Goal: Task Accomplishment & Management: Use online tool/utility

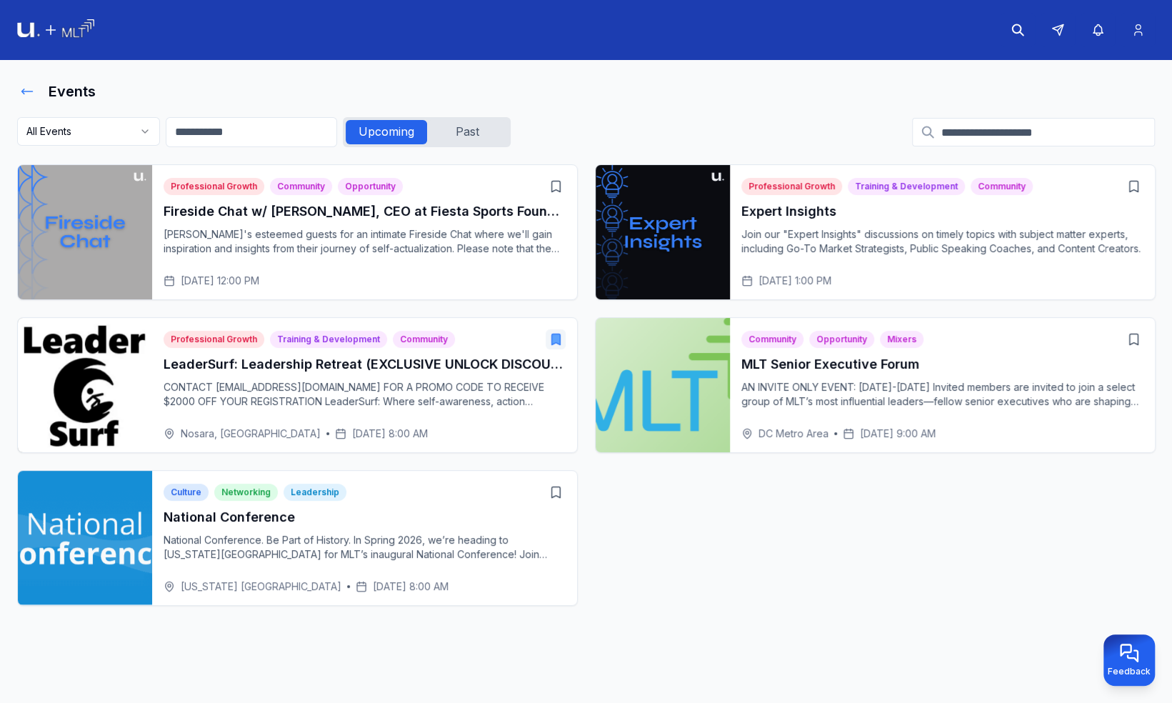
click at [26, 87] on icon at bounding box center [27, 91] width 14 height 14
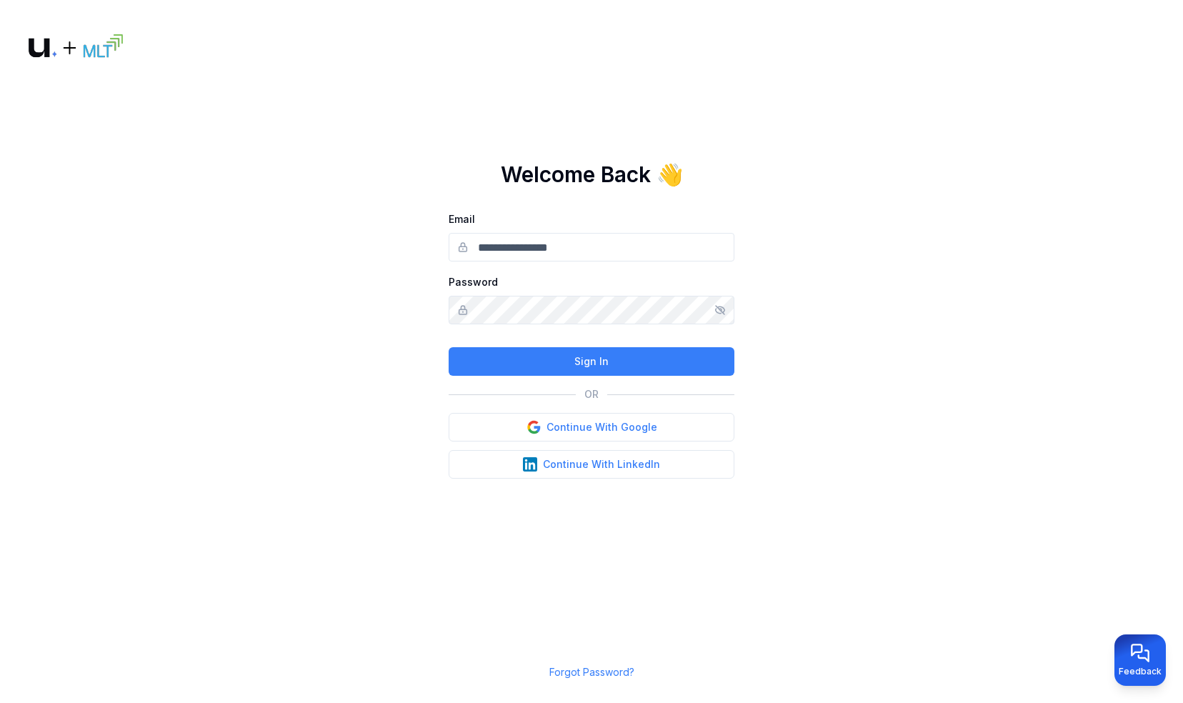
type input "**********"
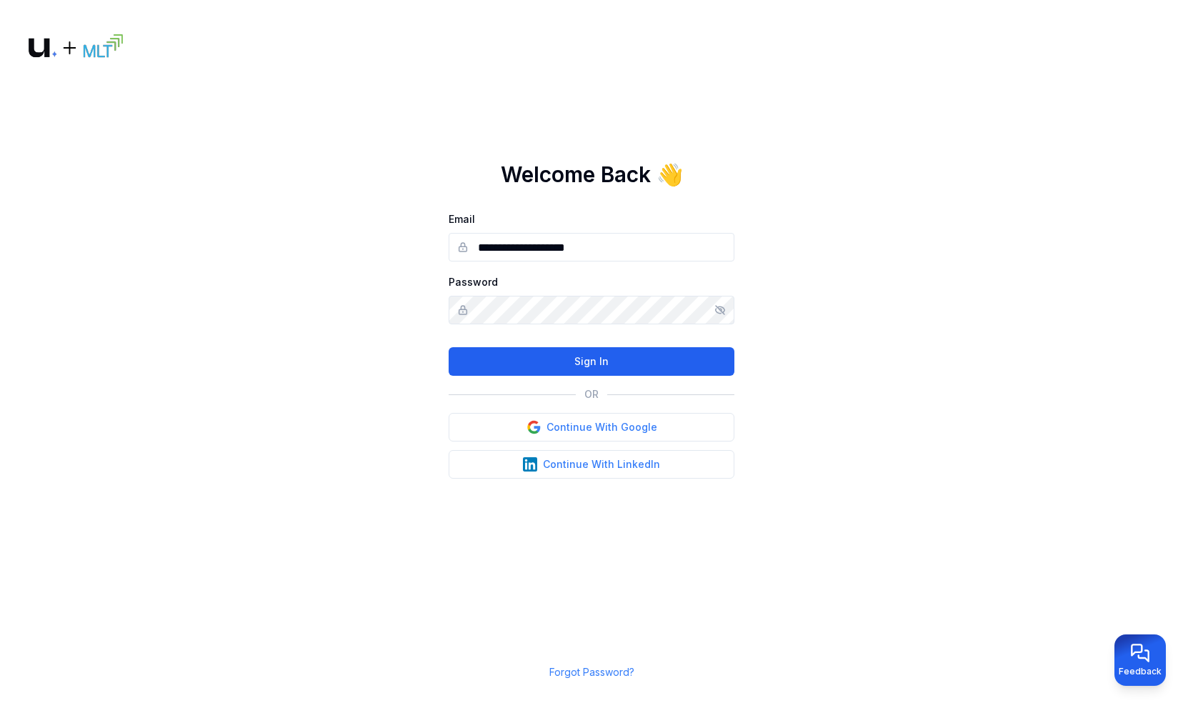
click at [568, 354] on button "Sign In" at bounding box center [591, 361] width 286 height 29
